Goal: Navigation & Orientation: Find specific page/section

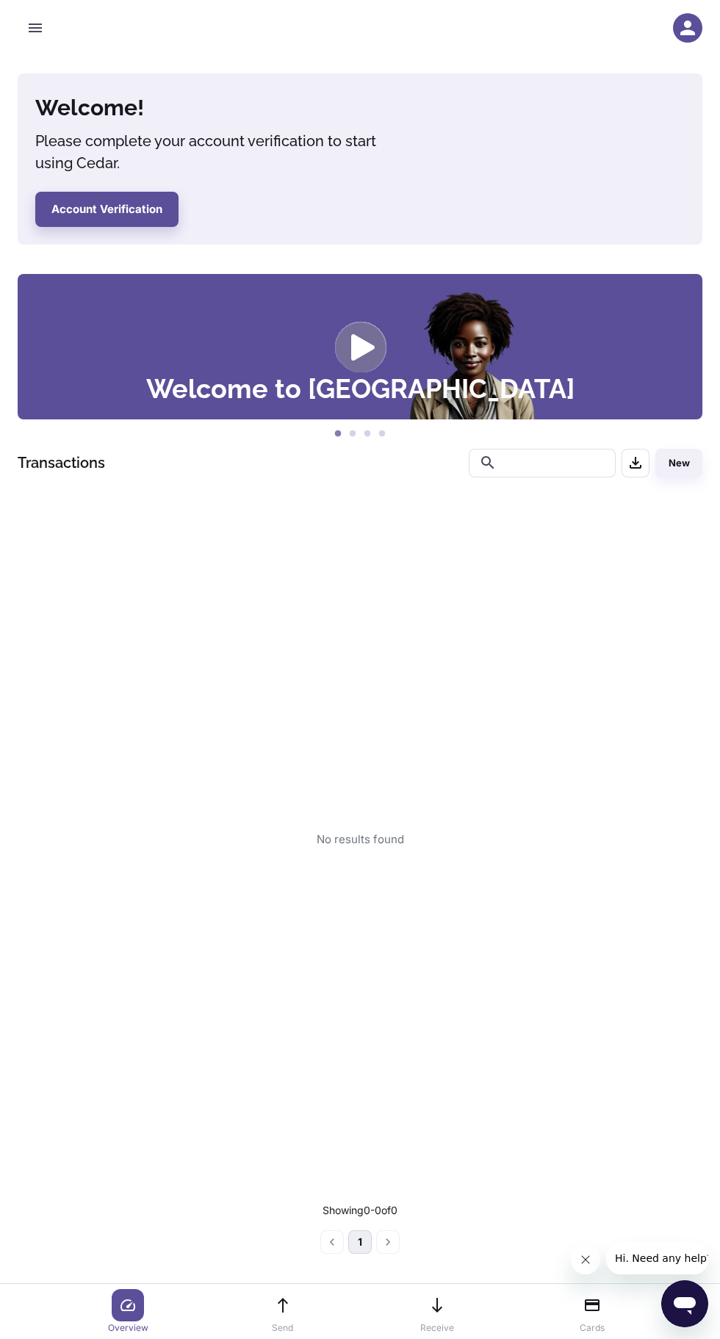
click at [688, 35] on icon "button" at bounding box center [687, 28] width 15 height 15
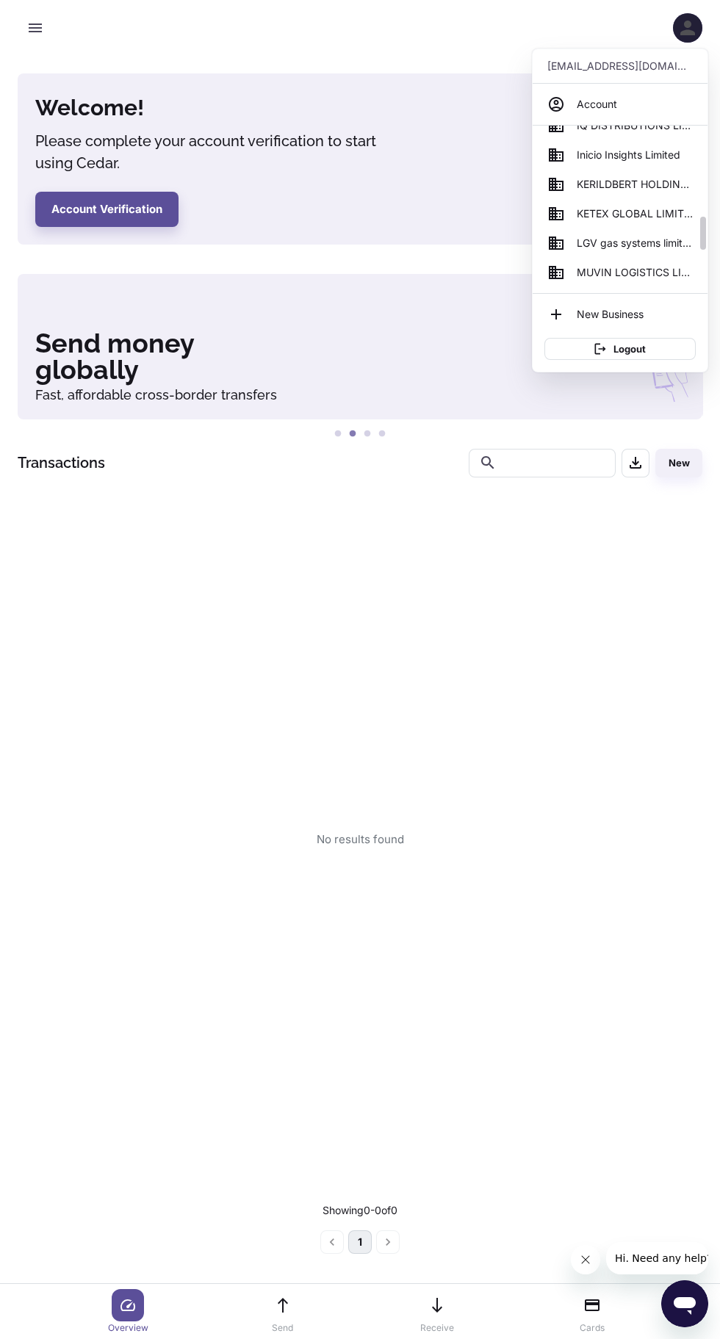
scroll to position [414, 0]
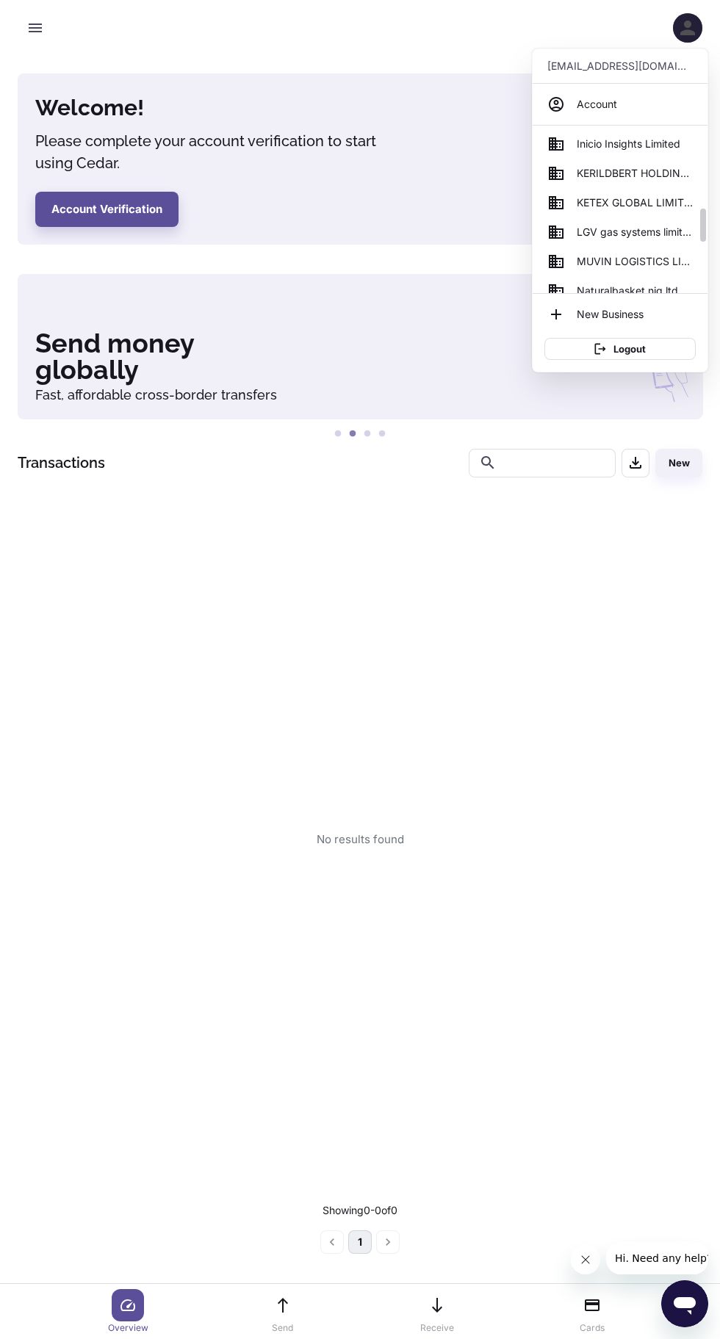
click at [613, 207] on span "KETEX GLOBAL LIMITED" at bounding box center [635, 203] width 116 height 16
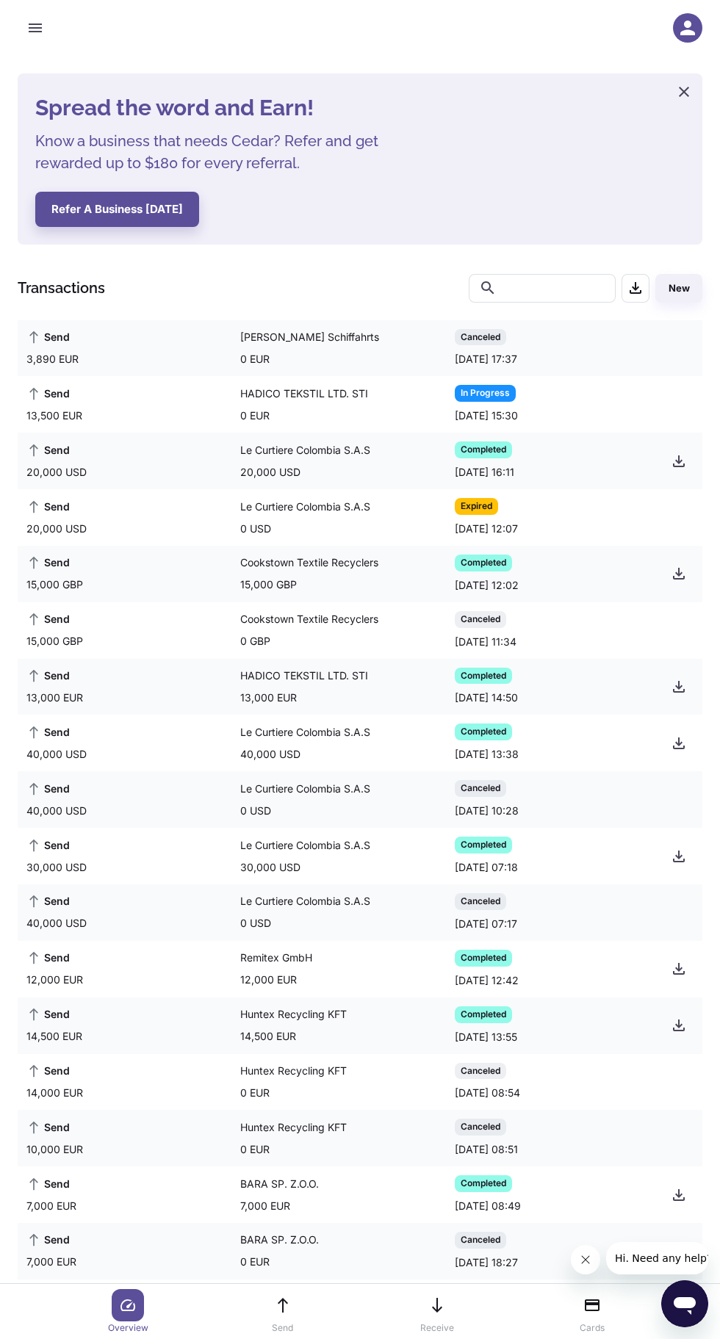
click at [364, 353] on div "0 EUR" at bounding box center [342, 359] width 205 height 16
